Goal: Information Seeking & Learning: Learn about a topic

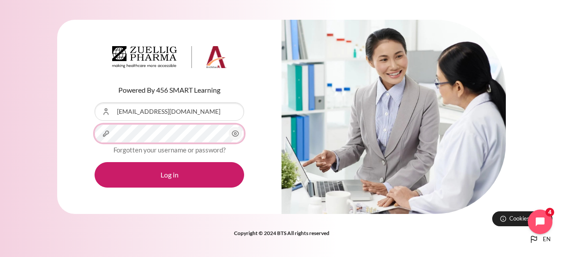
click at [95, 162] on button "Log in" at bounding box center [170, 175] width 150 height 26
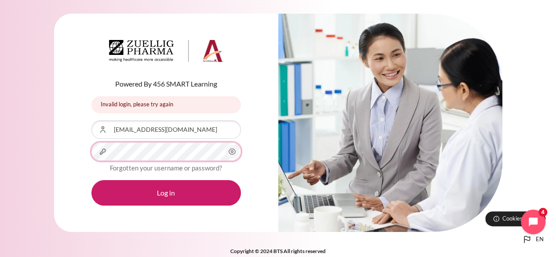
click at [91, 180] on button "Log in" at bounding box center [166, 193] width 150 height 26
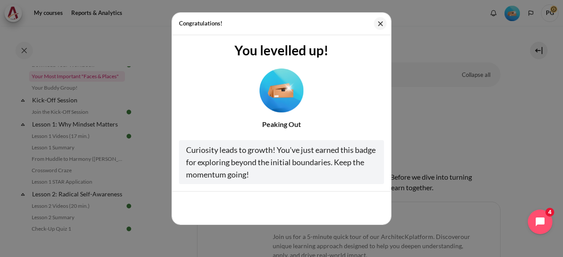
scroll to position [88, 0]
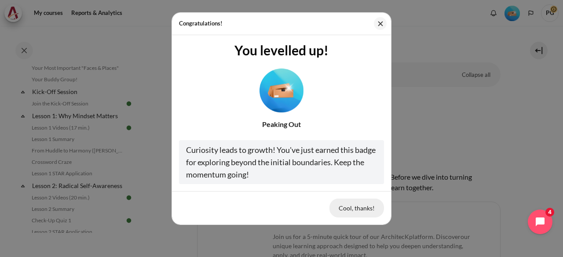
click at [340, 204] on button "Cool, thanks!" at bounding box center [356, 208] width 55 height 18
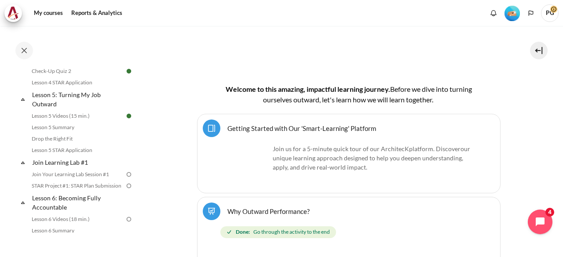
scroll to position [421, 0]
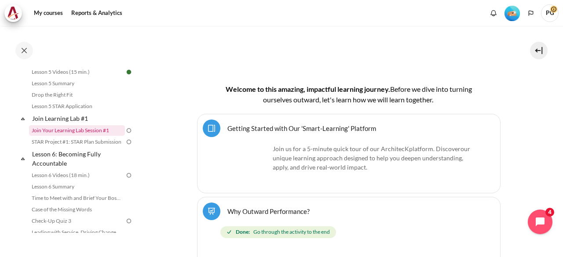
click at [98, 136] on link "Join Your Learning Lab Session #1" at bounding box center [77, 130] width 96 height 11
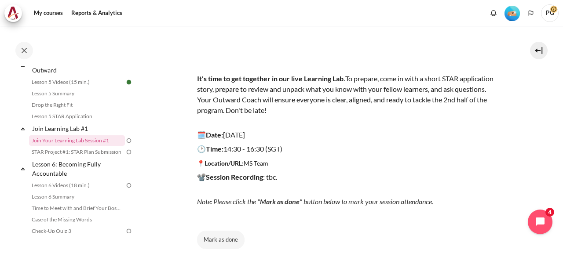
scroll to position [88, 0]
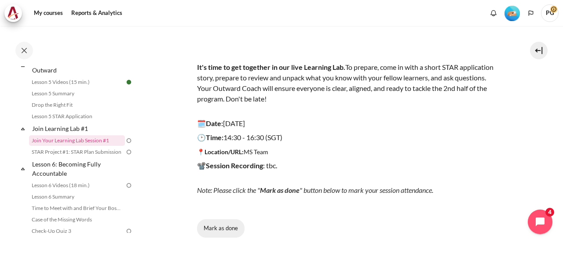
click at [212, 227] on button "Mark as done" at bounding box center [220, 228] width 47 height 18
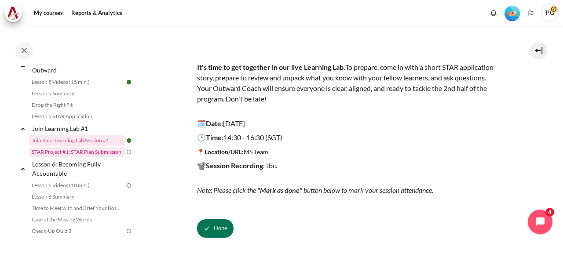
click at [81, 157] on link "STAR Project #1: STAR Plan Submission" at bounding box center [77, 152] width 96 height 11
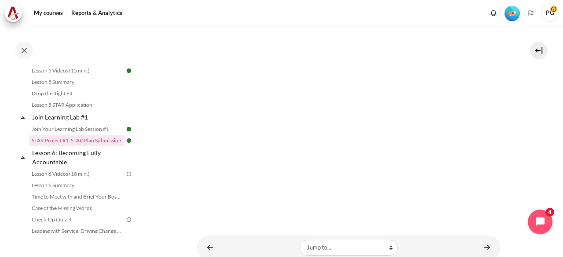
scroll to position [352, 0]
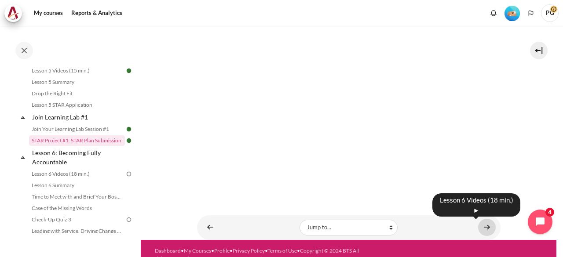
click at [482, 220] on link "Content" at bounding box center [487, 227] width 18 height 17
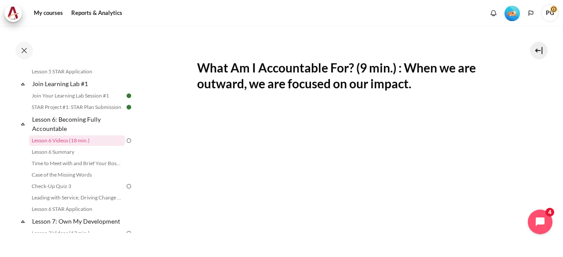
scroll to position [176, 0]
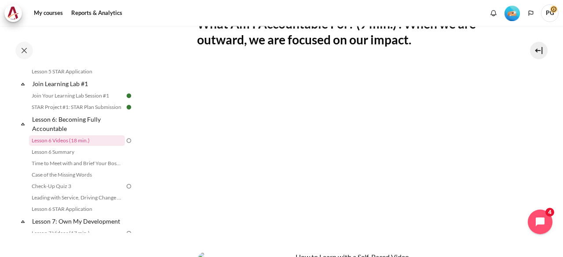
click at [524, 115] on section "My courses SG Batch 2 Lesson 6: Becoming Fully Accountable Lesson 6 Videos (18 …" at bounding box center [349, 150] width 416 height 600
click at [519, 113] on section "My courses SG Batch 2 Lesson 6: Becoming Fully Accountable Lesson 6 Videos (18 …" at bounding box center [349, 150] width 416 height 600
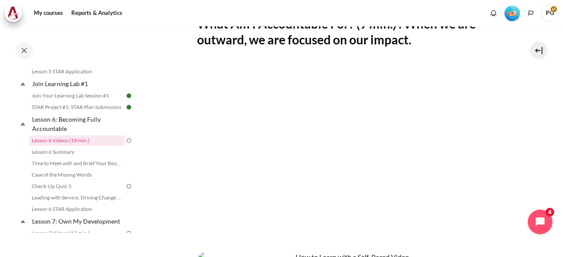
click at [519, 113] on section "My courses SG Batch 2 Lesson 6: Becoming Fully Accountable Lesson 6 Videos (18 …" at bounding box center [349, 150] width 416 height 600
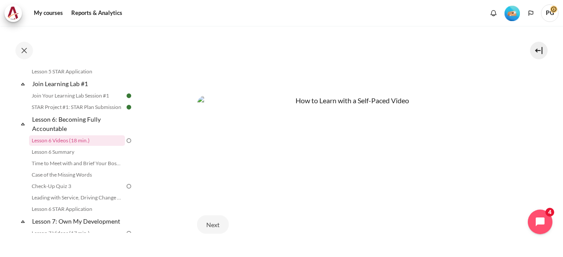
scroll to position [394, 0]
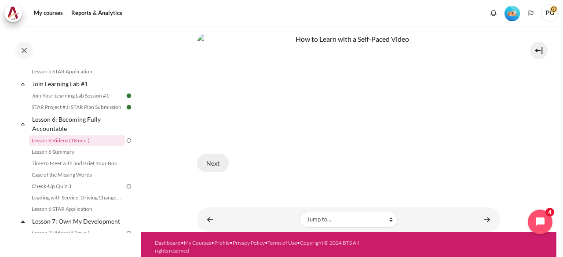
click at [216, 163] on button "Next" at bounding box center [213, 163] width 32 height 18
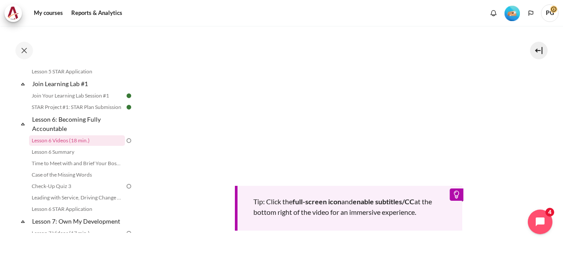
scroll to position [264, 0]
